Goal: Transaction & Acquisition: Download file/media

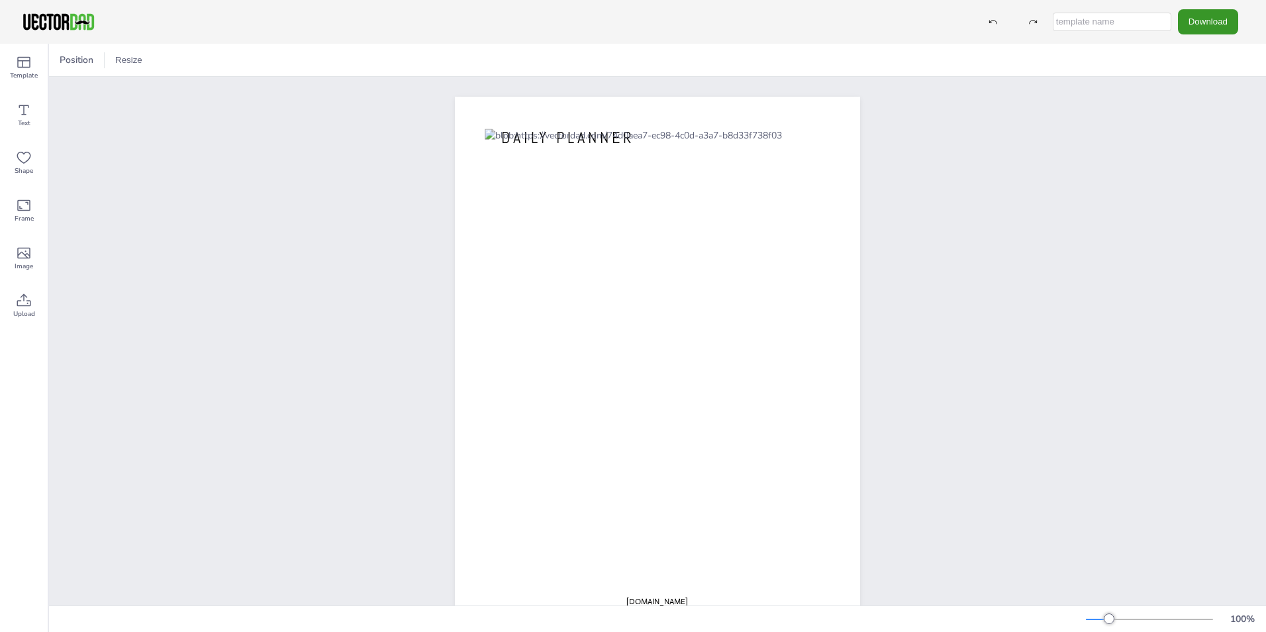
click at [1190, 25] on button "Download" at bounding box center [1208, 21] width 60 height 24
click at [1203, 170] on li "PDF" at bounding box center [1211, 161] width 109 height 27
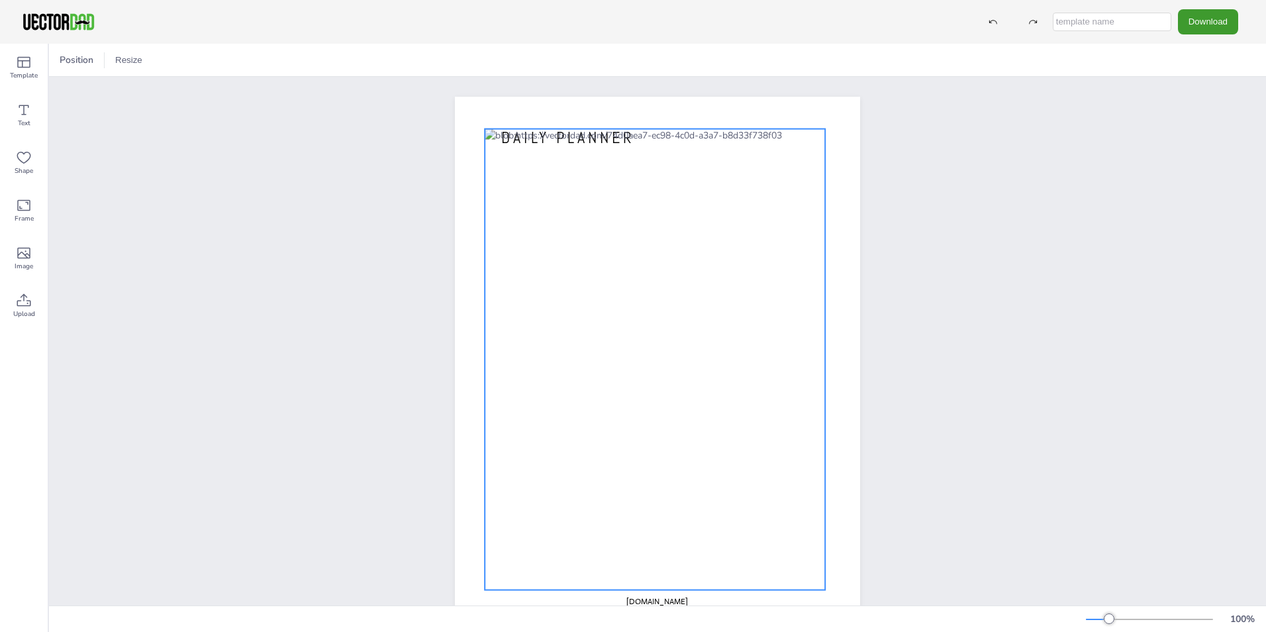
click at [571, 275] on div at bounding box center [655, 359] width 340 height 461
click at [223, 418] on div "[DOMAIN_NAME] DAILY PLANNER" at bounding box center [657, 358] width 1217 height 563
click at [716, 248] on div at bounding box center [657, 358] width 340 height 461
click at [718, 245] on div at bounding box center [657, 358] width 340 height 461
click at [720, 245] on div at bounding box center [657, 358] width 340 height 461
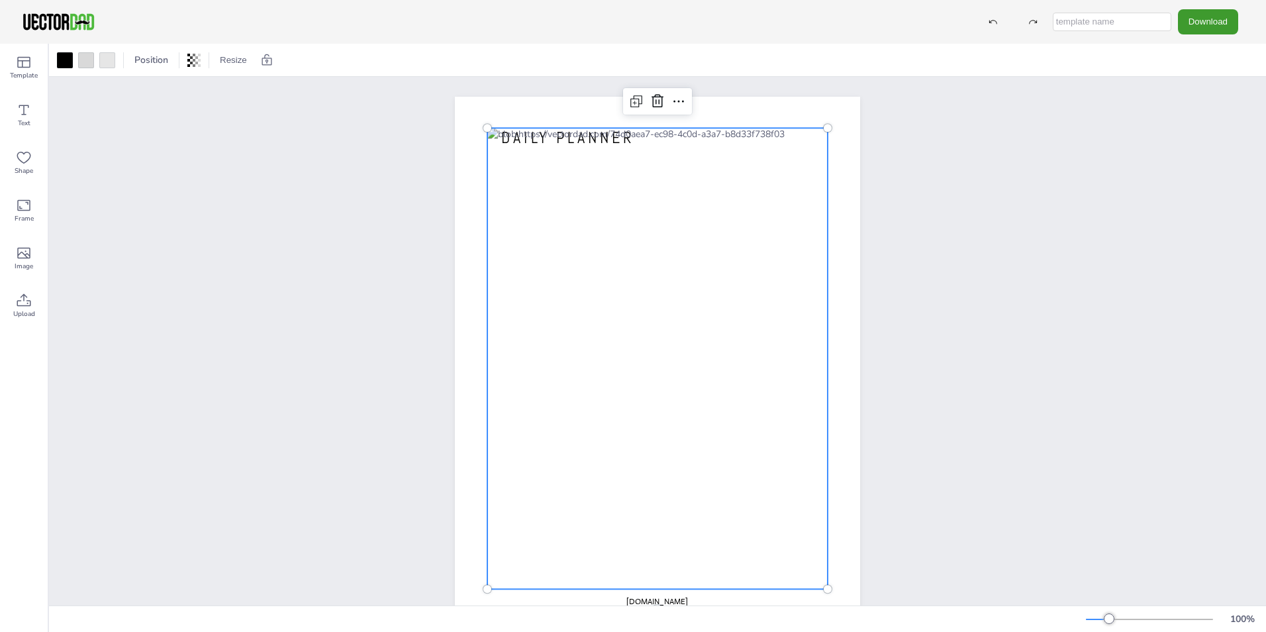
click at [915, 303] on div "[DOMAIN_NAME] DAILY PLANNER" at bounding box center [657, 358] width 1217 height 563
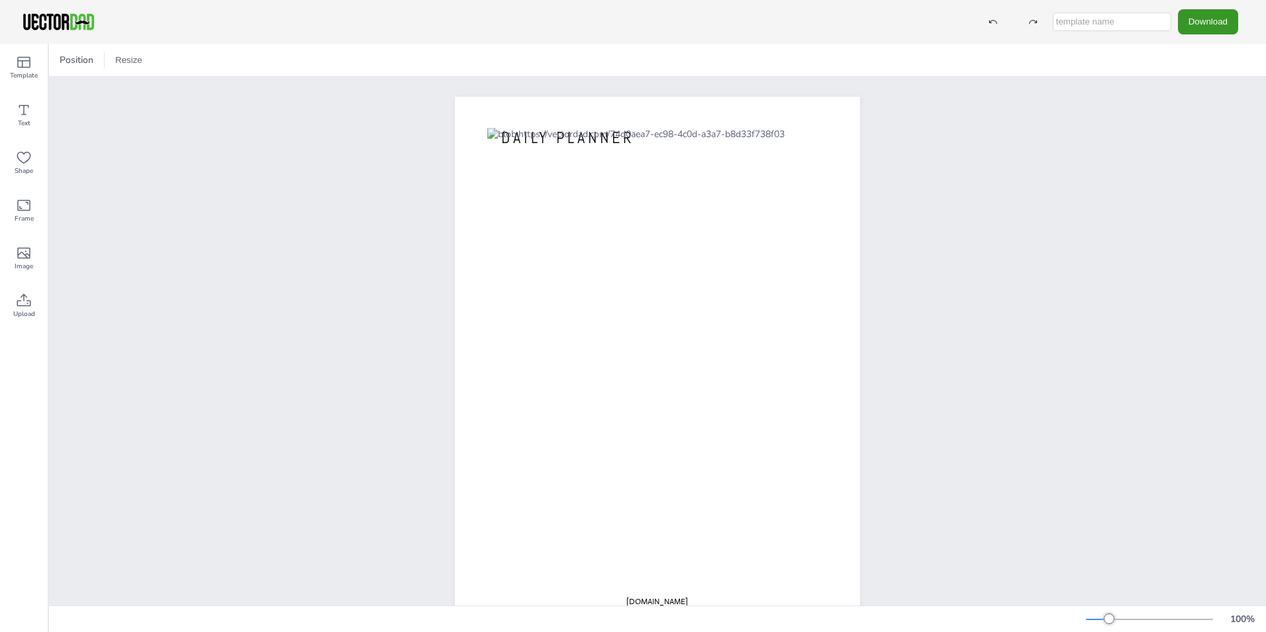
click at [1194, 23] on button "Download" at bounding box center [1208, 21] width 60 height 24
click at [1184, 163] on li "PDF" at bounding box center [1211, 161] width 109 height 27
